Goal: Information Seeking & Learning: Find specific fact

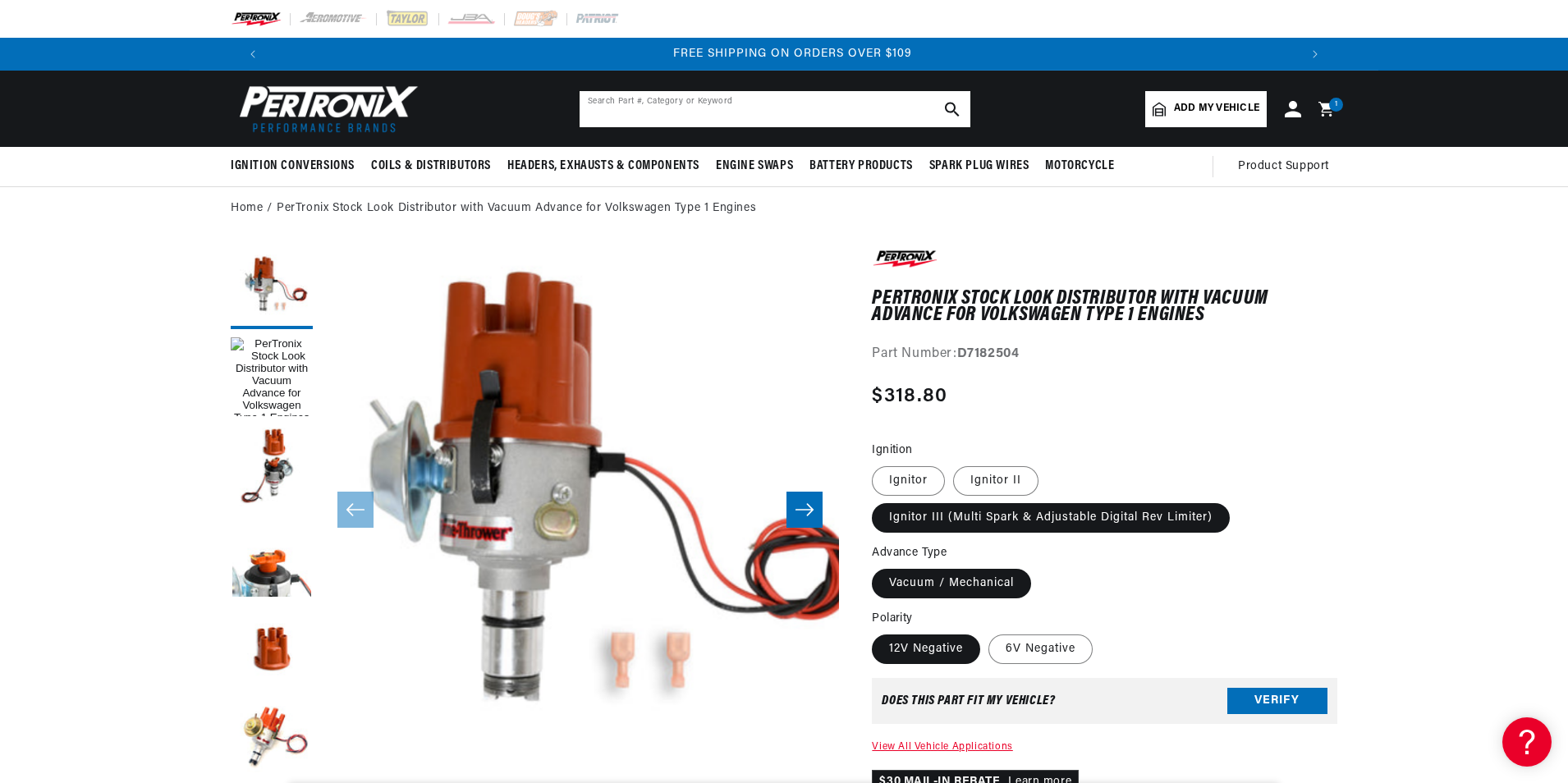
click at [678, 105] on input "text" at bounding box center [774, 109] width 391 height 36
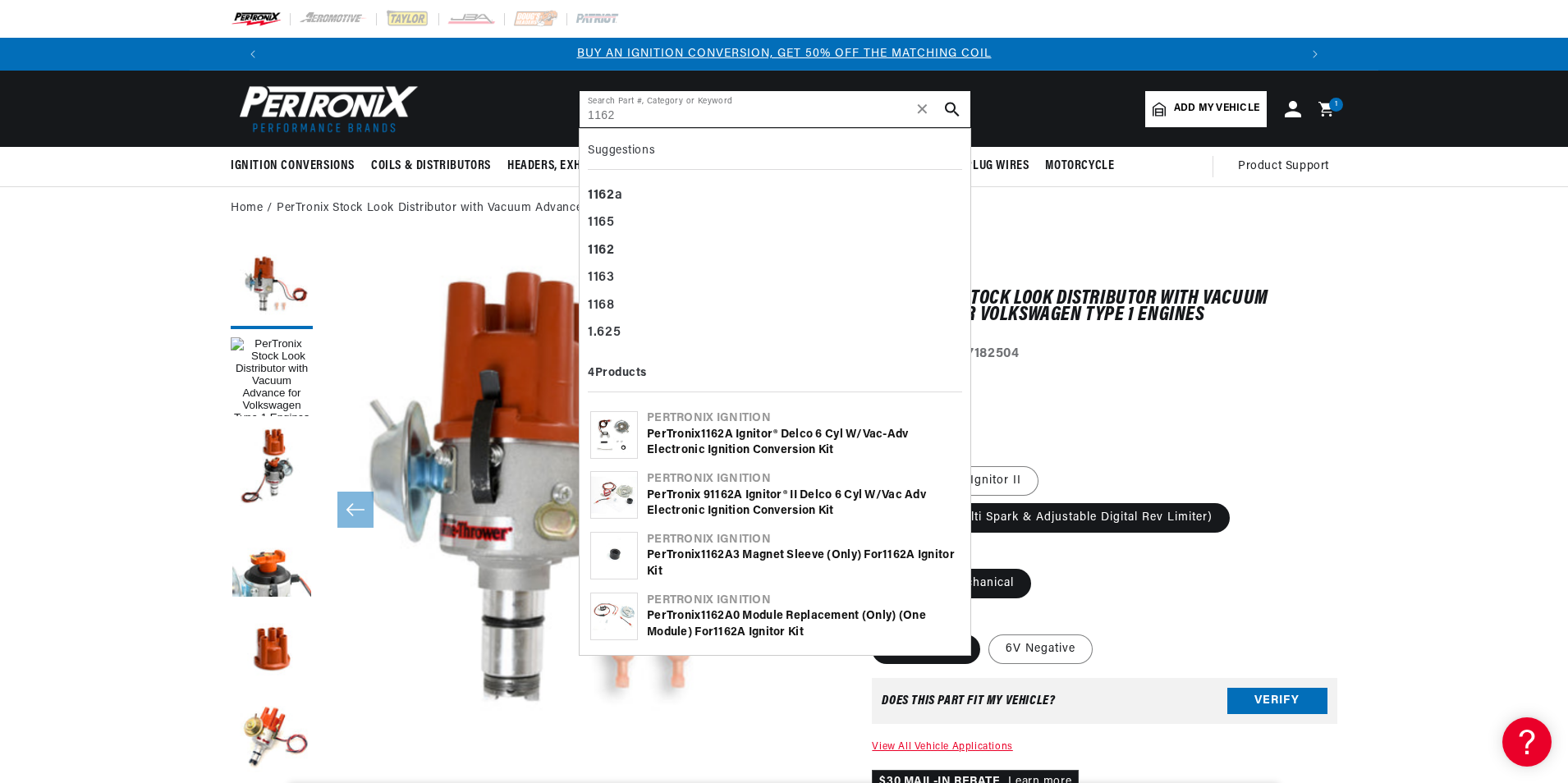
type input "1162"
click at [679, 179] on div "Suggestions 1162 a 1165 1162 1163 1168 1.625" at bounding box center [775, 241] width 375 height 210
click at [657, 191] on div "1162 a" at bounding box center [775, 196] width 375 height 28
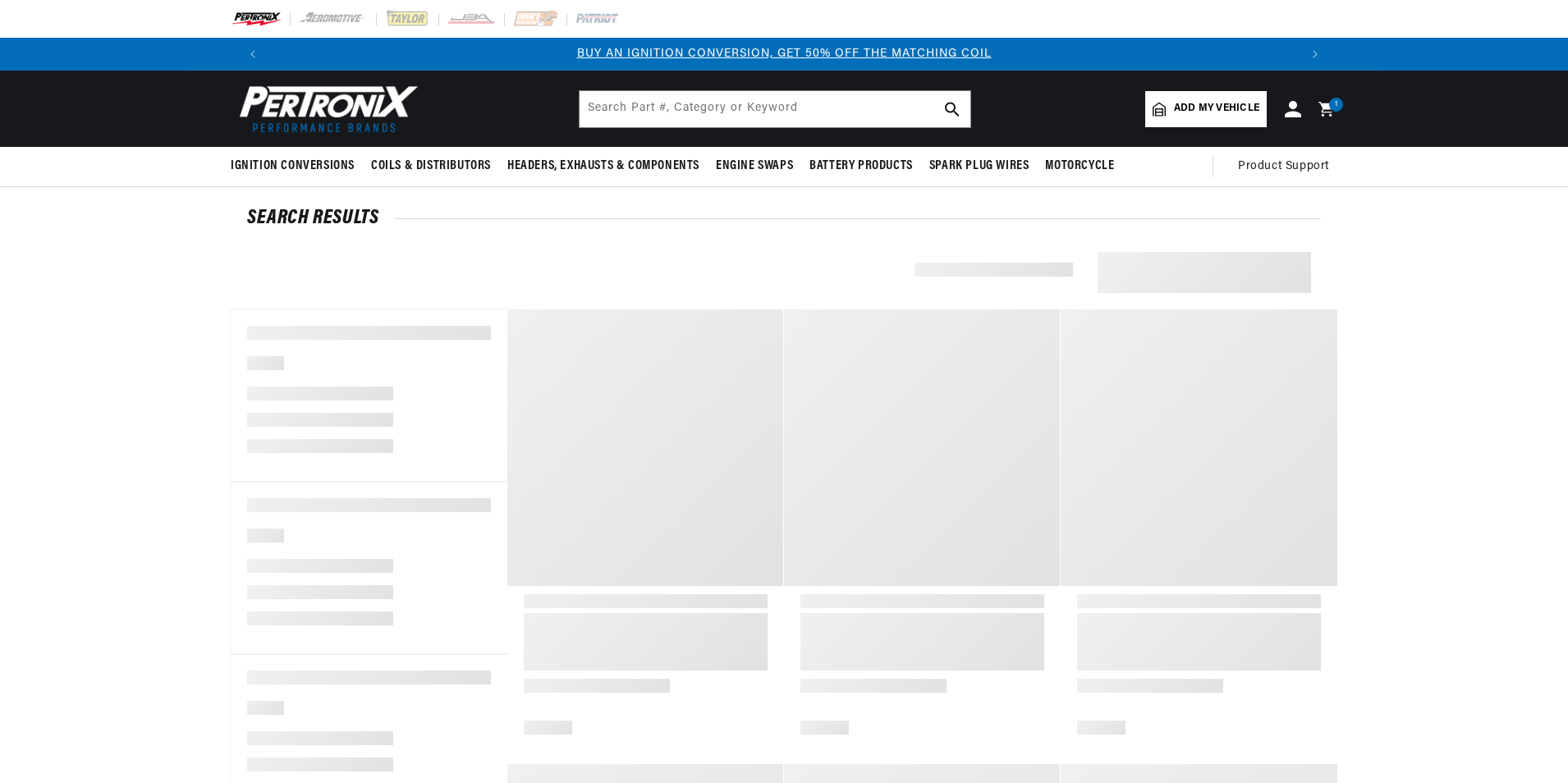
type input "1162a"
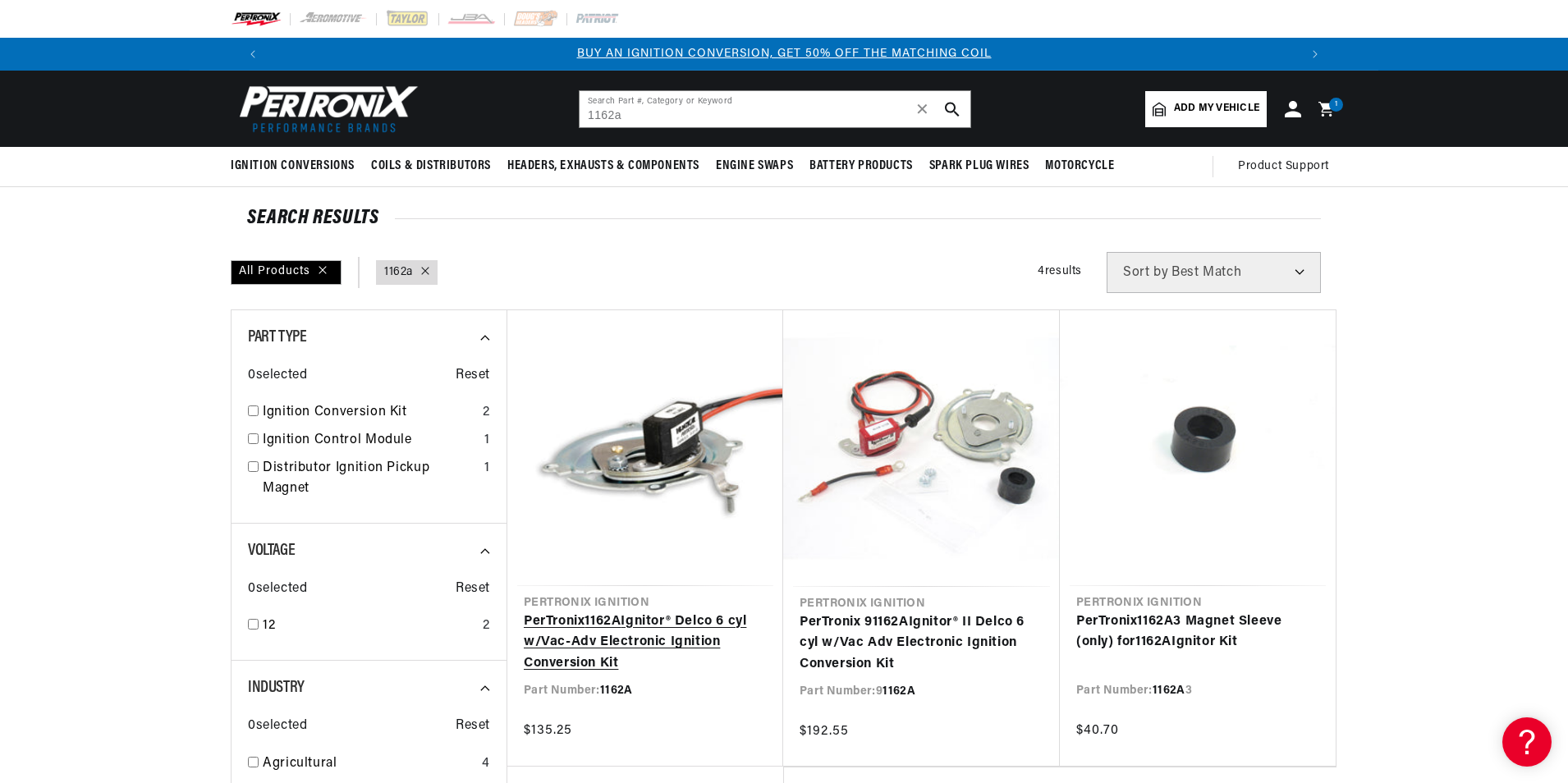
click at [664, 635] on link "PerTronix 1162A Ignitor® Delco 6 cyl w/Vac-Adv Electronic Ignition Conversion K…" at bounding box center [645, 643] width 243 height 64
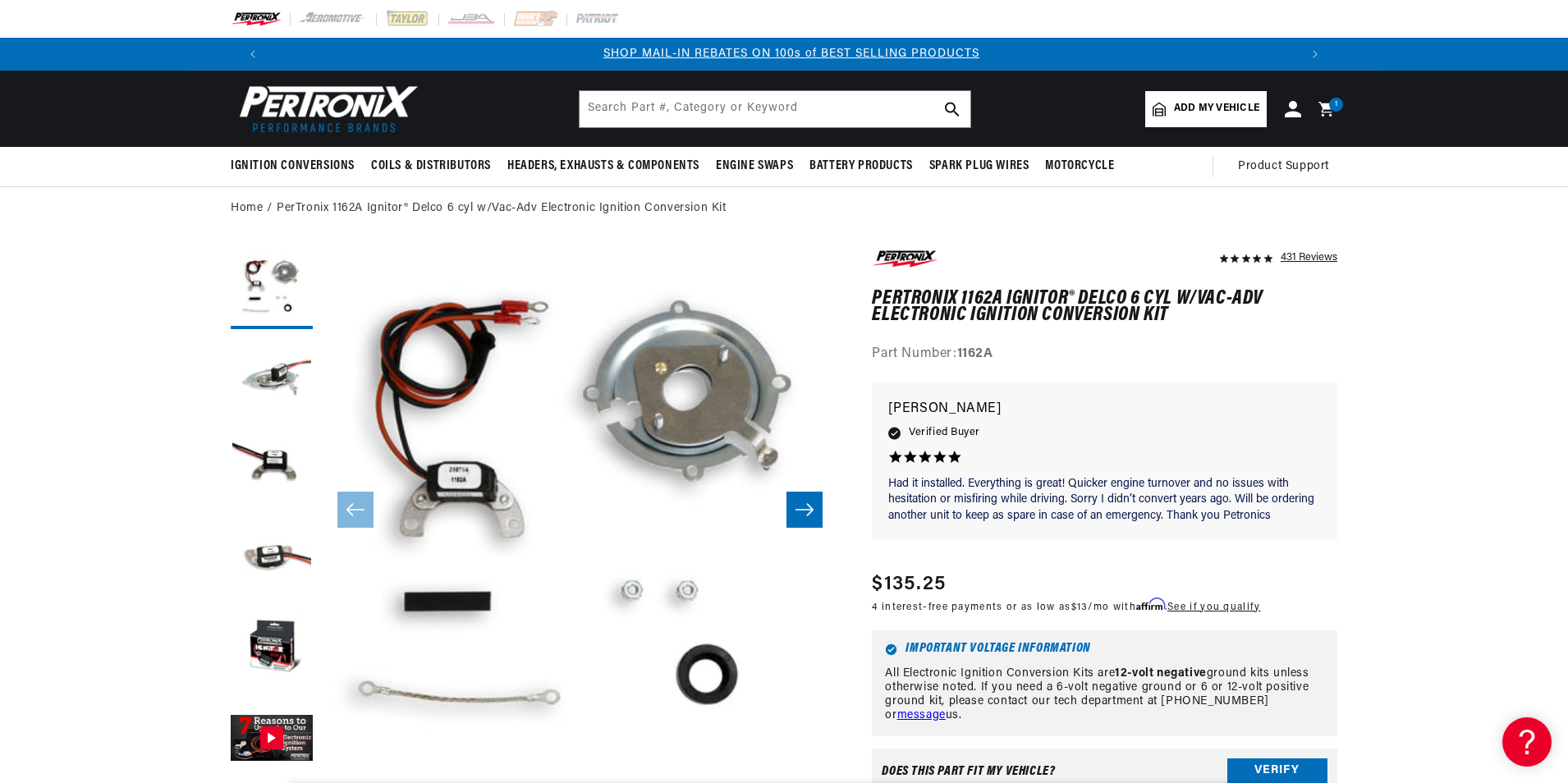
scroll to position [0, 1025]
click at [667, 111] on input "text" at bounding box center [774, 109] width 391 height 36
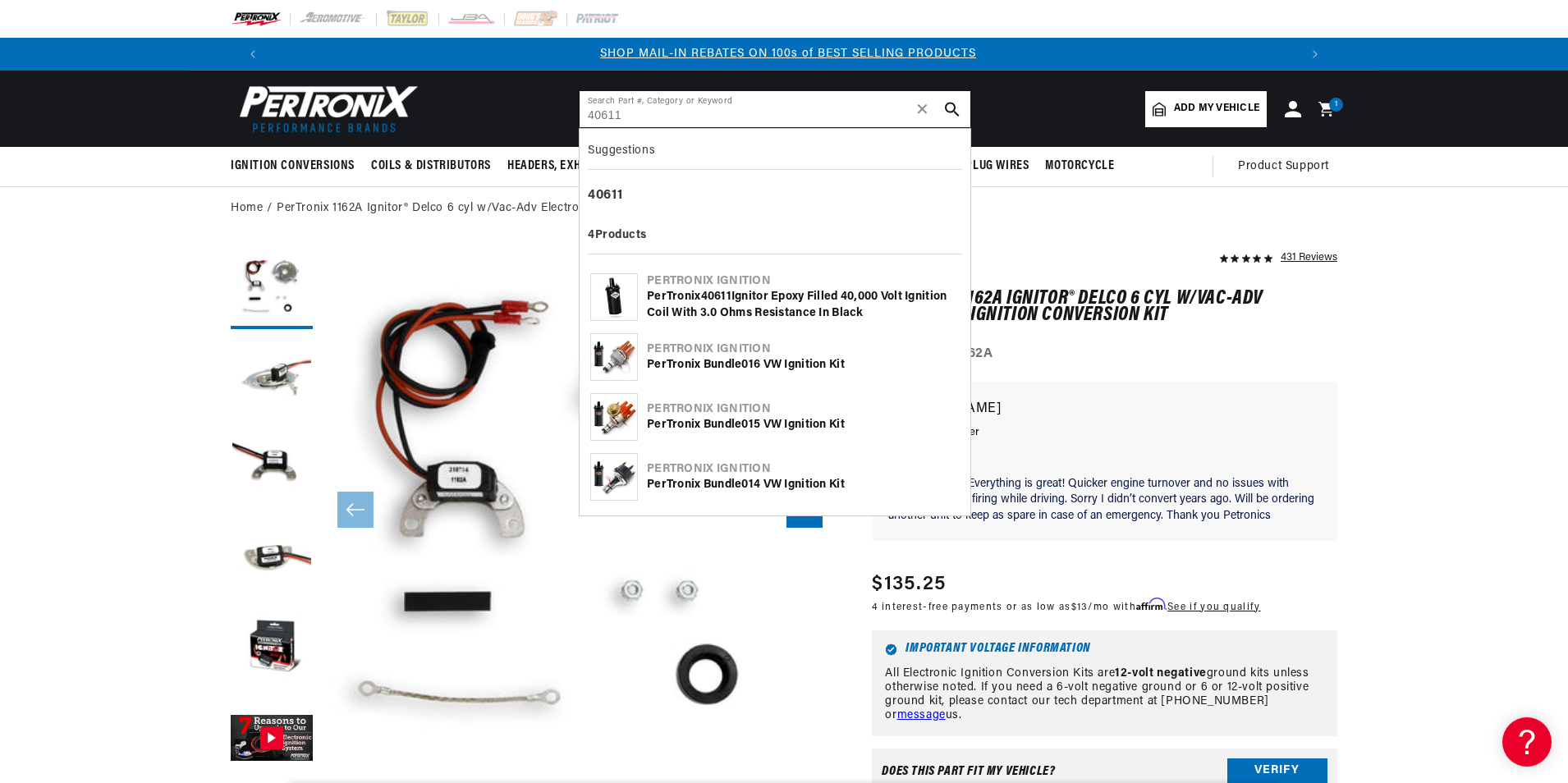
type input "40611"
click at [795, 296] on div "PerTronix 40611 Ignitor Epoxy Filled 40,000 Volt Ignition Coil with 3.0 Ohms Re…" at bounding box center [803, 305] width 313 height 32
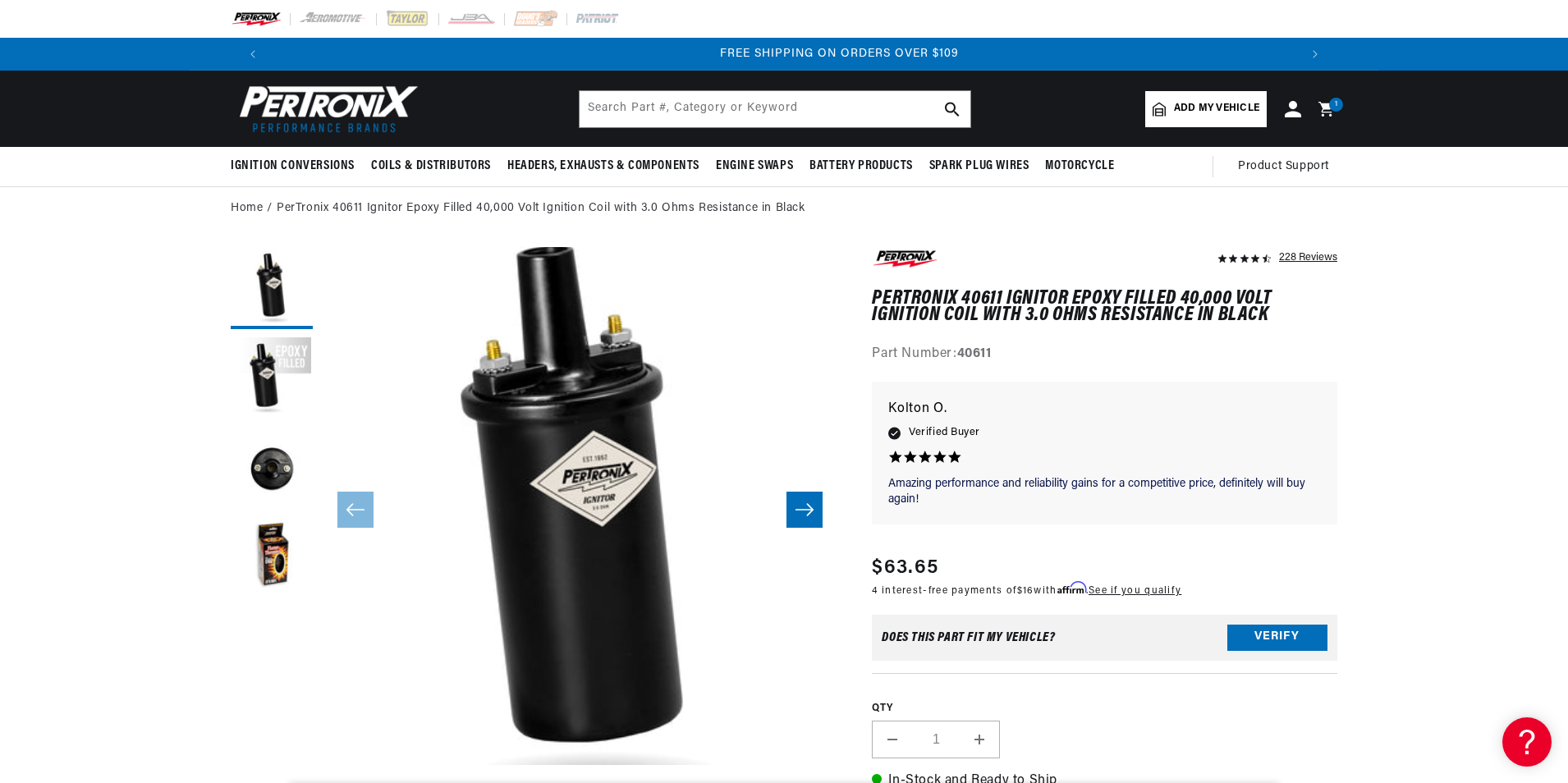
scroll to position [0, 2051]
click at [714, 109] on input "text" at bounding box center [774, 109] width 391 height 36
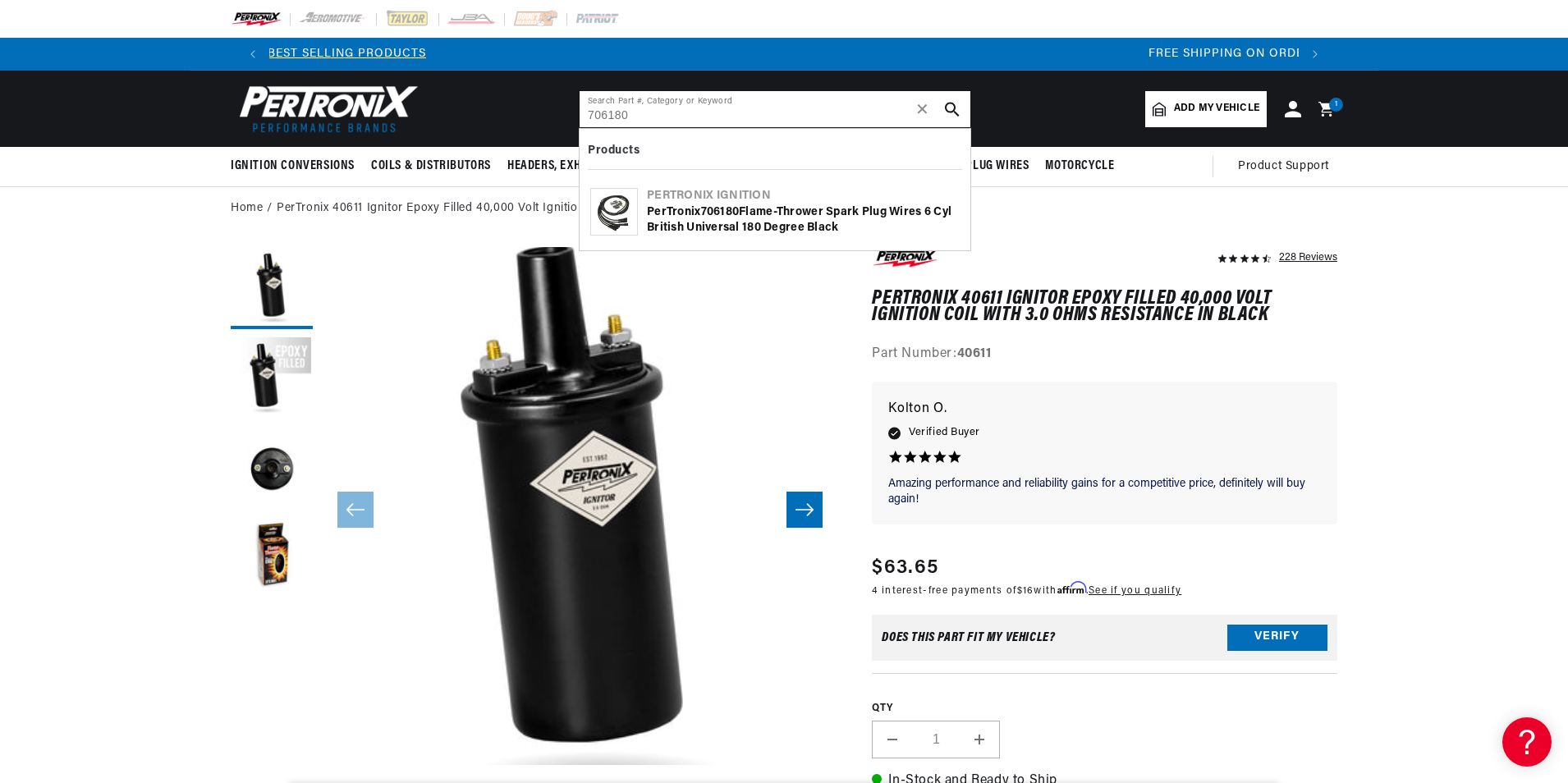
type input "706180"
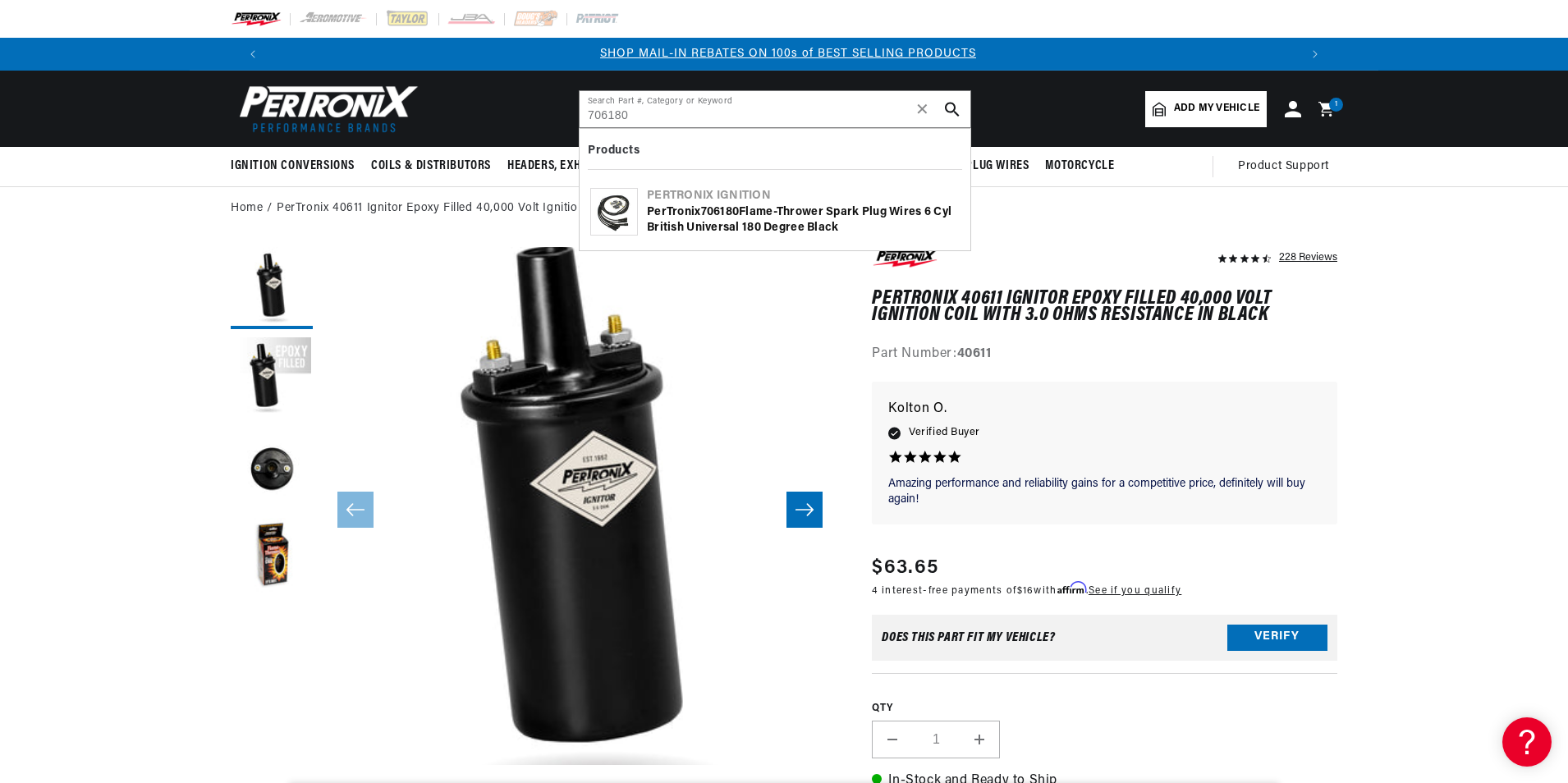
click at [813, 206] on div "PerTronix 706180 Flame-Thrower Spark Plug Wires 6 cyl British Universal 180 Deg…" at bounding box center [803, 220] width 313 height 32
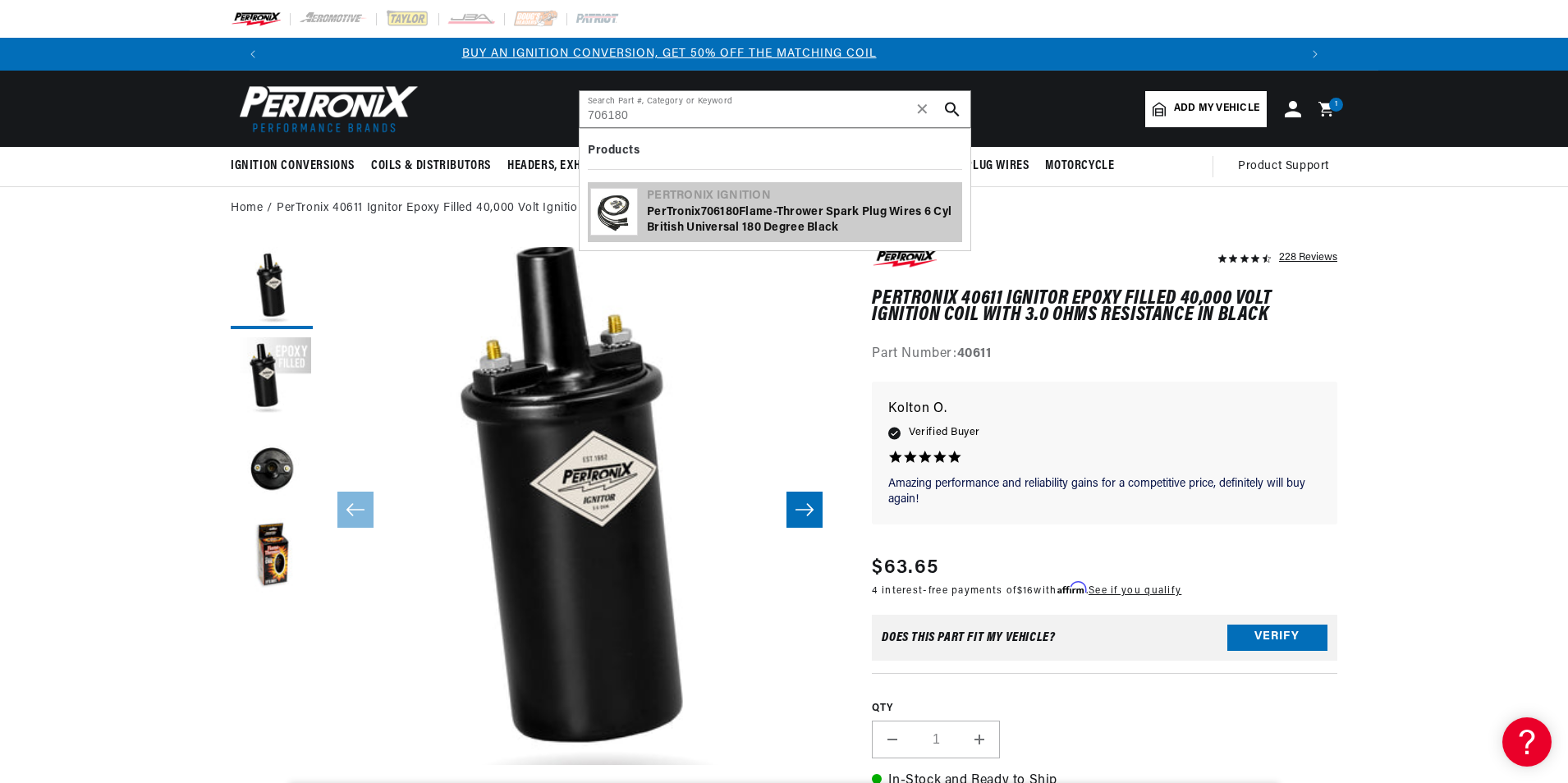
scroll to position [0, 0]
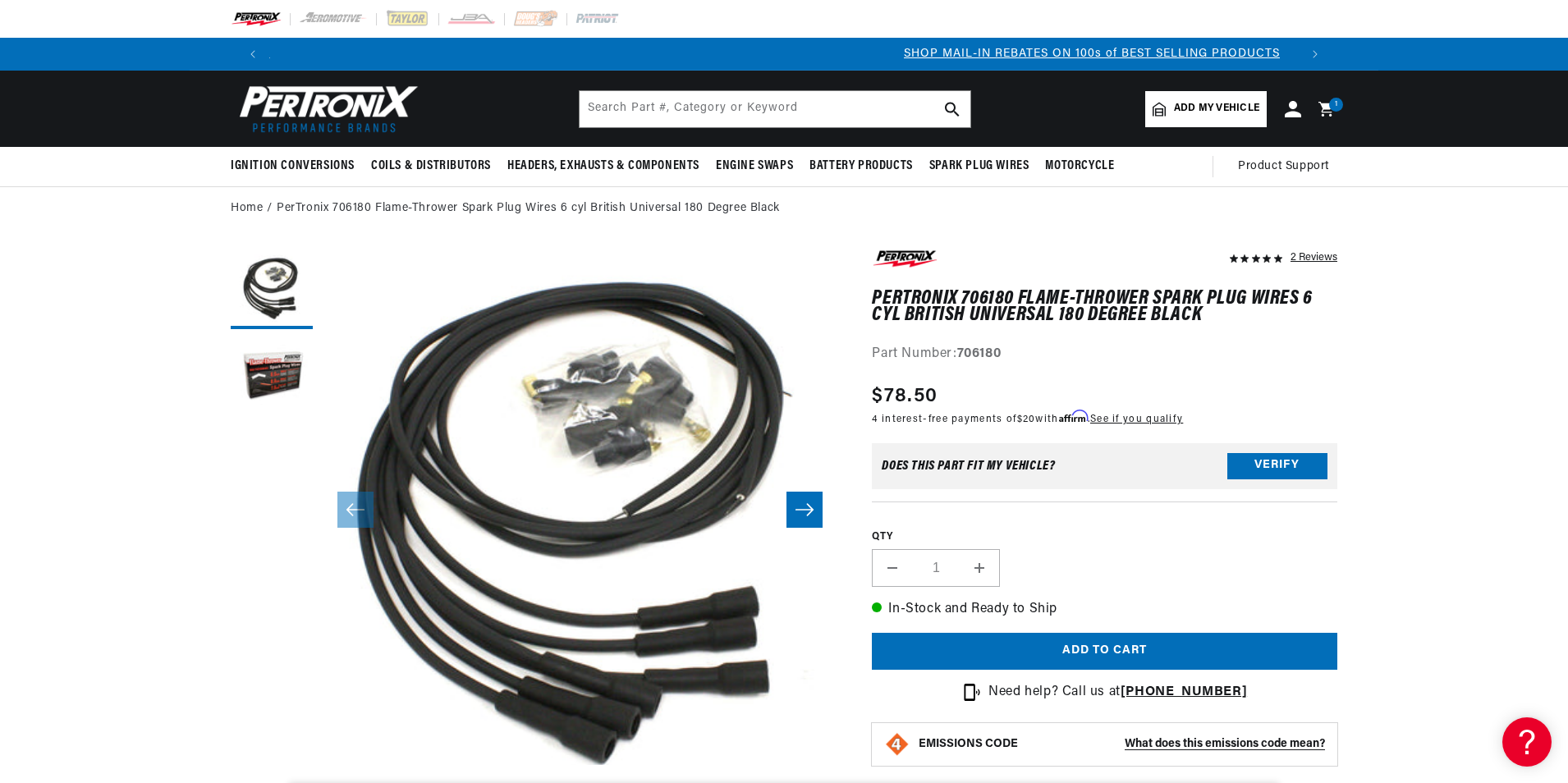
scroll to position [0, 1025]
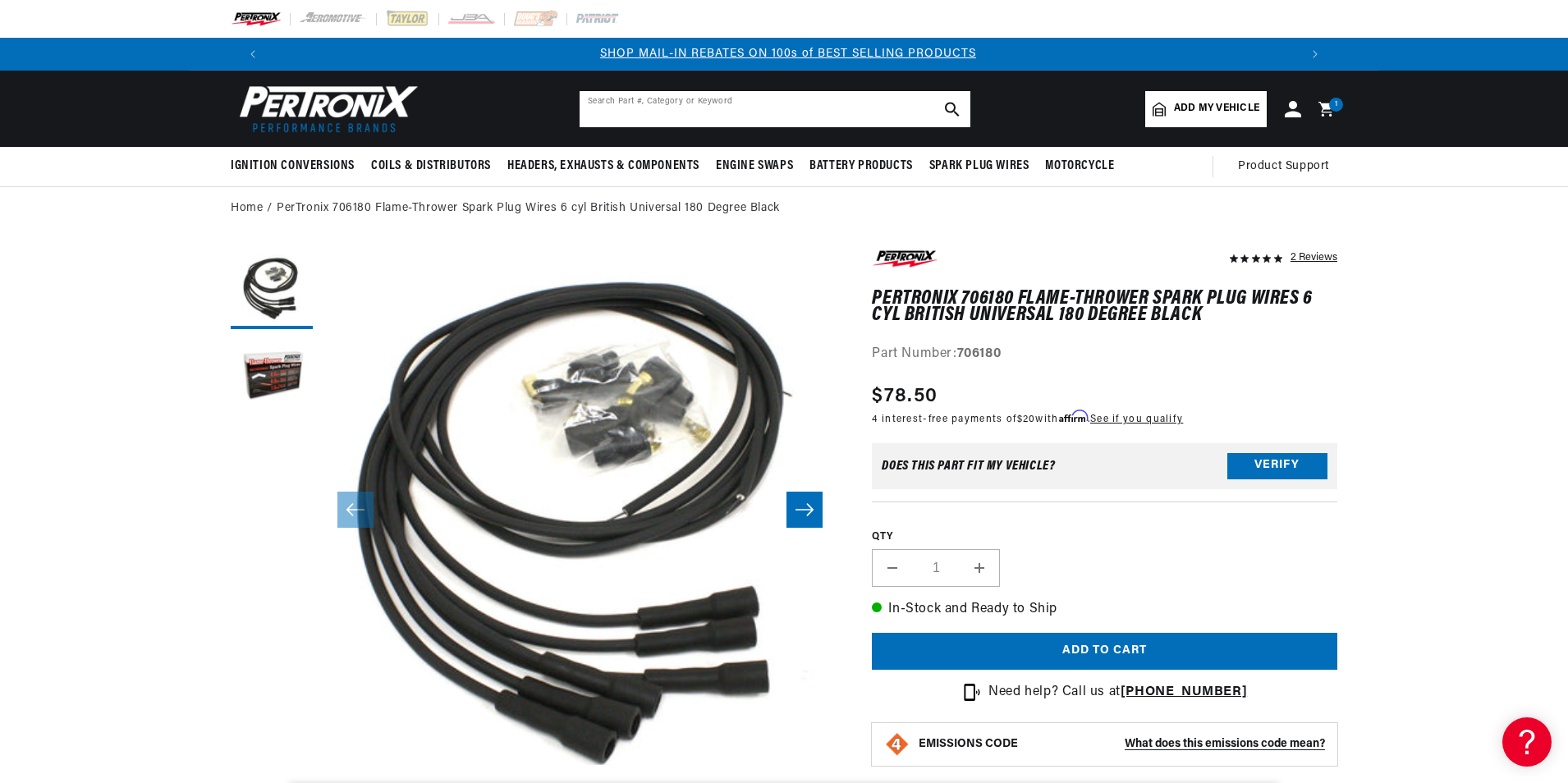
click at [613, 110] on input "text" at bounding box center [774, 109] width 391 height 36
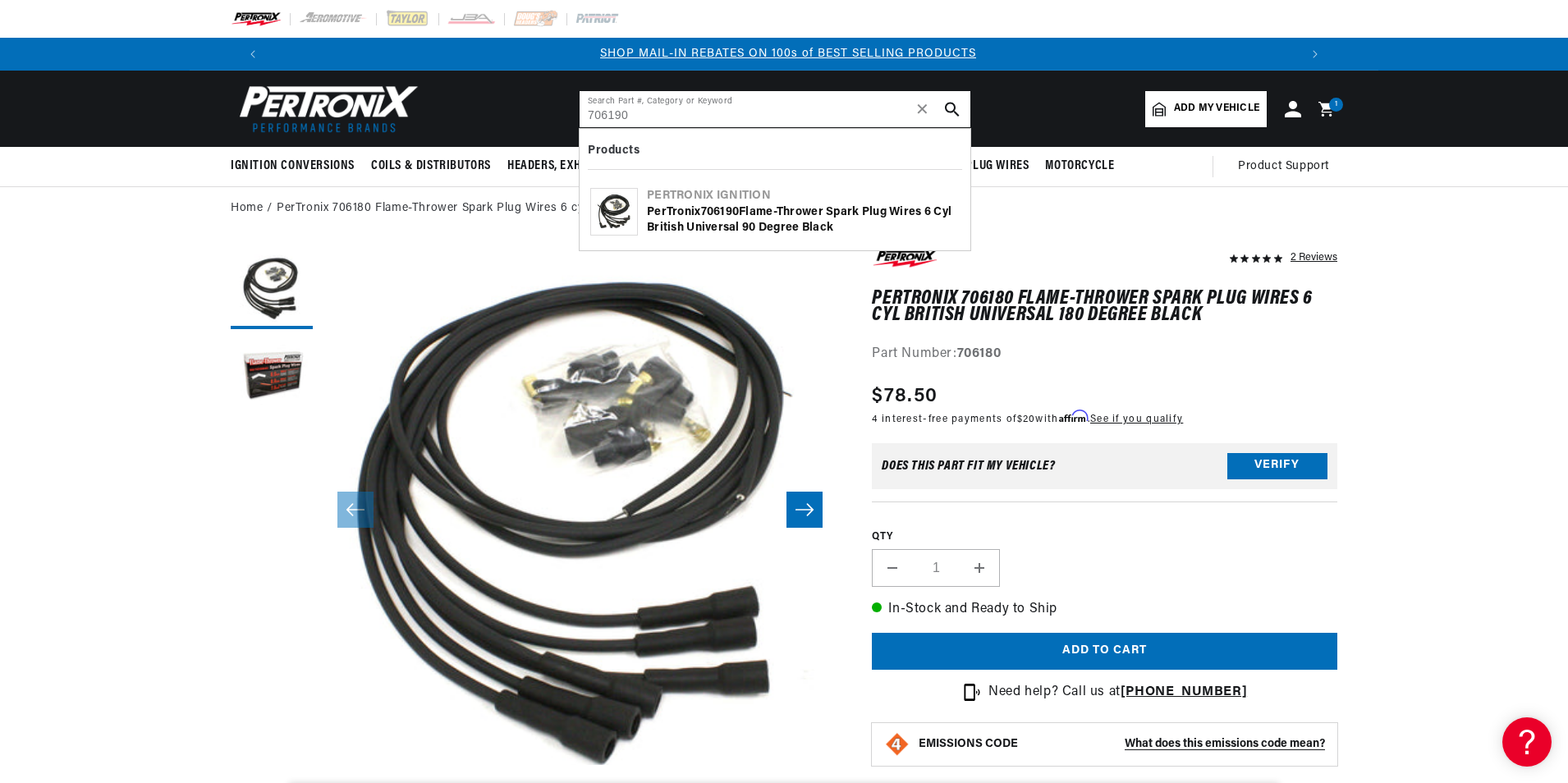
type input "706190"
click at [807, 202] on div "Pertronix Ignition" at bounding box center [803, 196] width 313 height 17
